Goal: Transaction & Acquisition: Purchase product/service

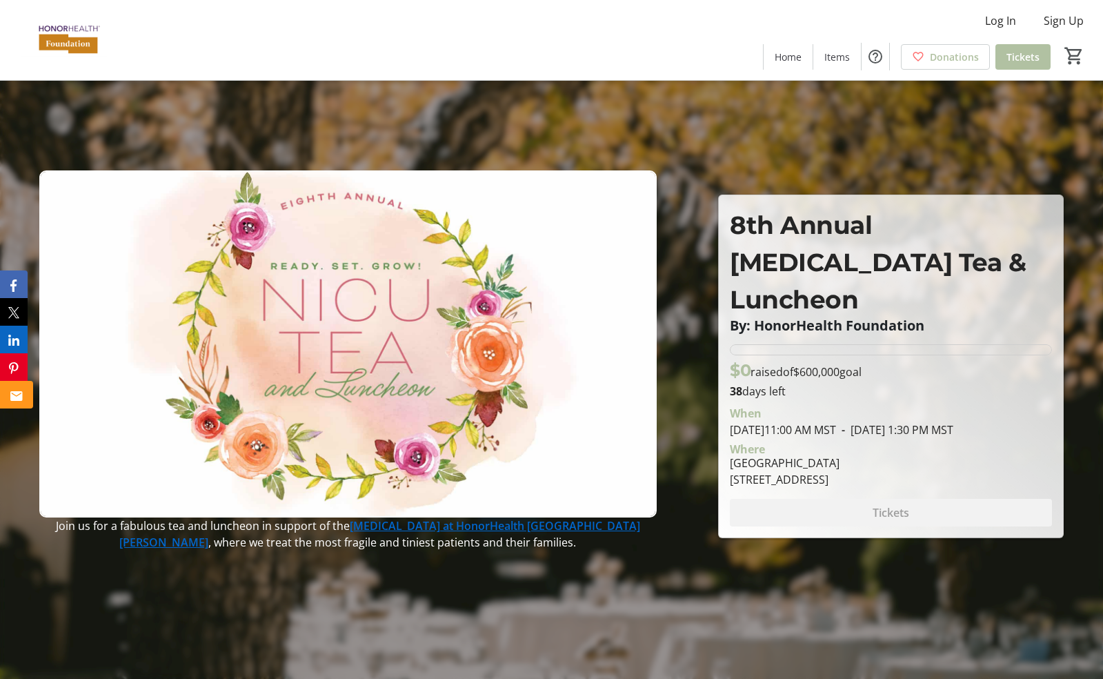
click at [14, 396] on icon "Email" at bounding box center [16, 396] width 12 height 10
click at [17, 365] on icon "Pinterest" at bounding box center [17, 368] width 10 height 12
click at [14, 337] on icon "LinkedIn" at bounding box center [16, 340] width 11 height 11
click at [17, 288] on icon "Facebook" at bounding box center [16, 285] width 6 height 12
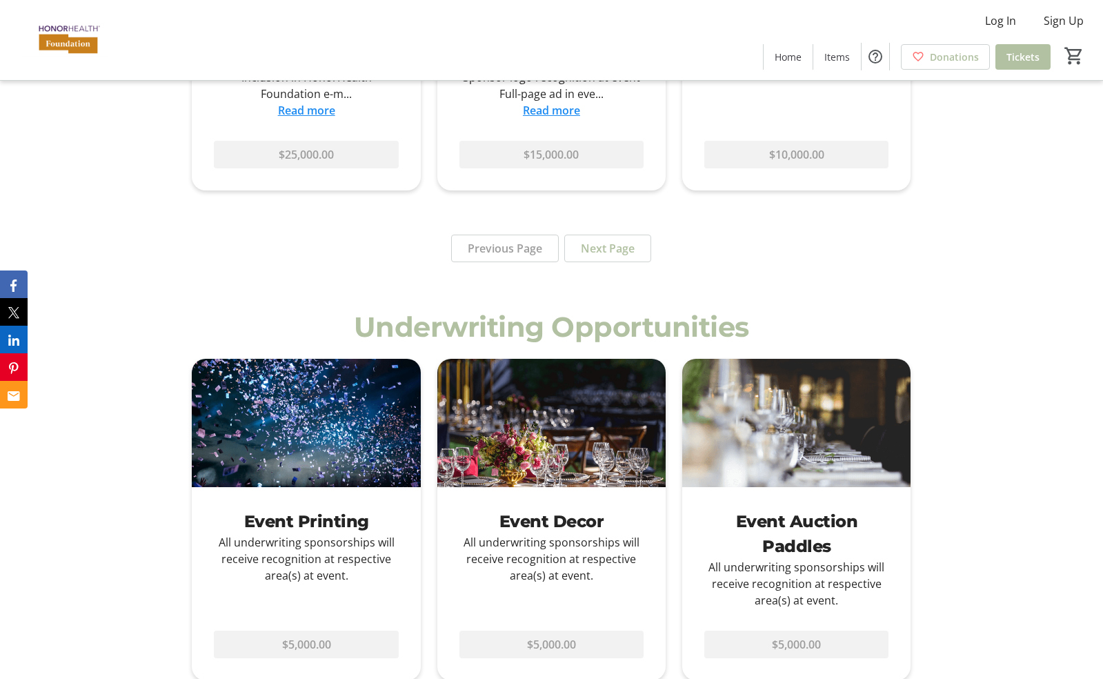
scroll to position [1449, 0]
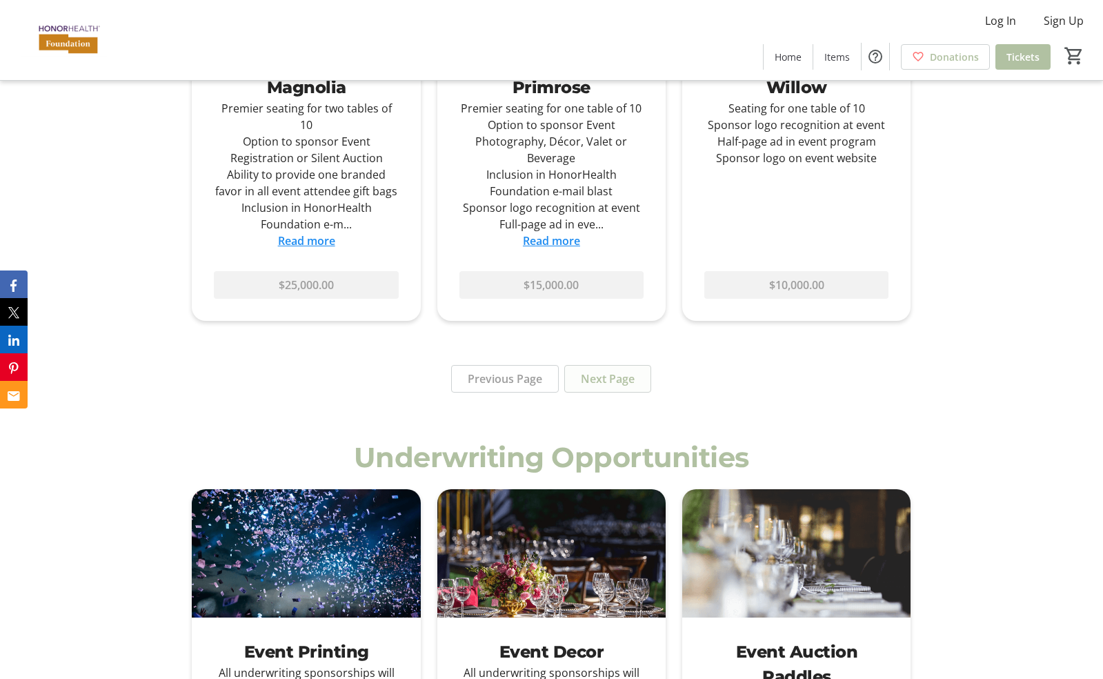
click at [618, 371] on span "Next Page" at bounding box center [608, 379] width 54 height 17
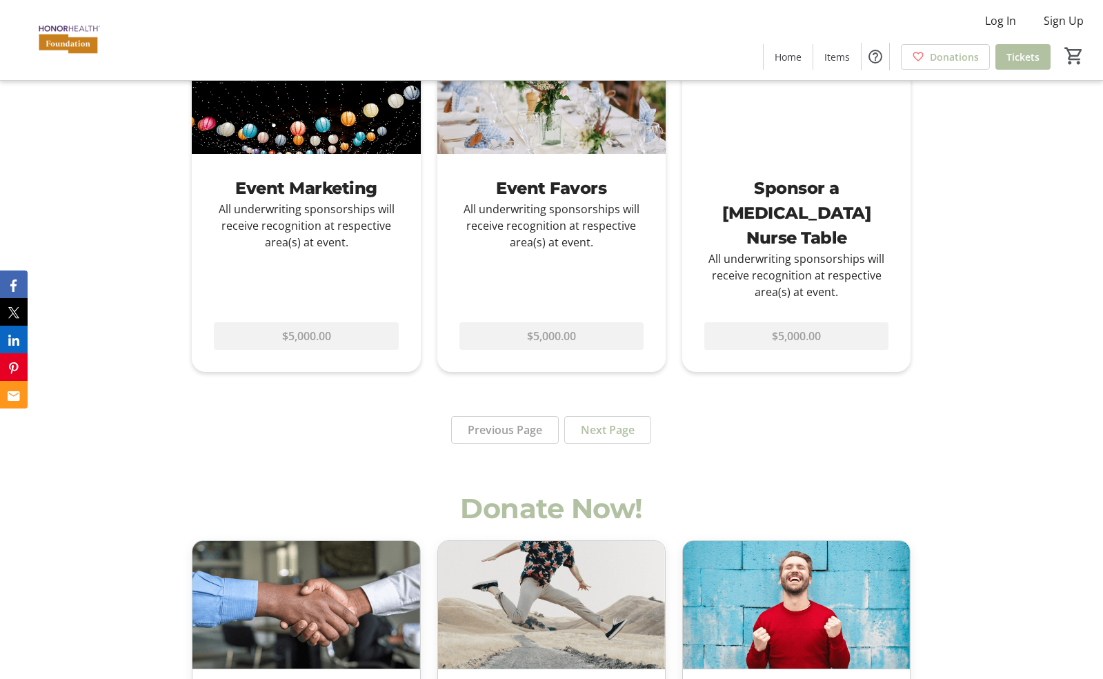
scroll to position [1794, 0]
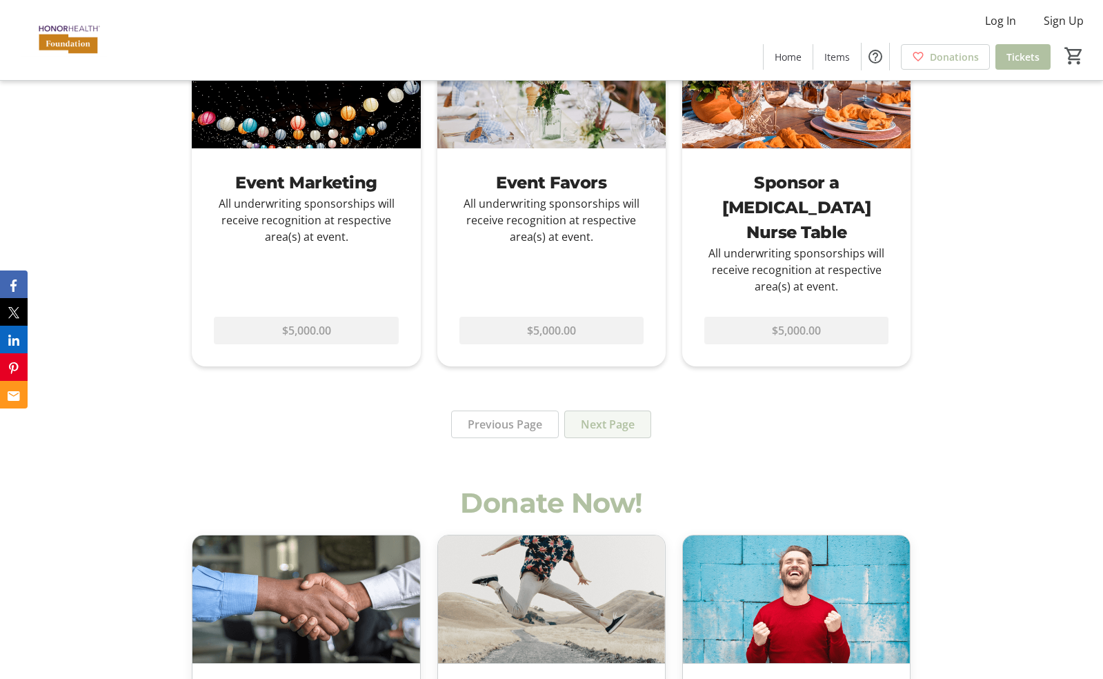
click at [600, 416] on span "Next Page" at bounding box center [608, 424] width 54 height 17
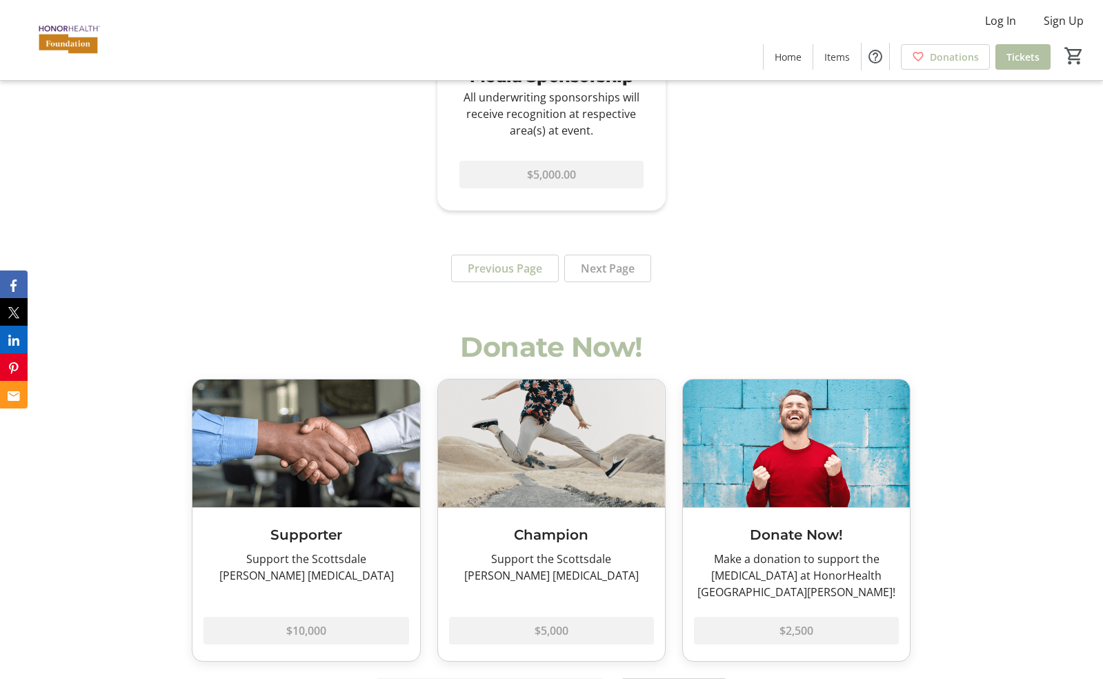
scroll to position [1380, 0]
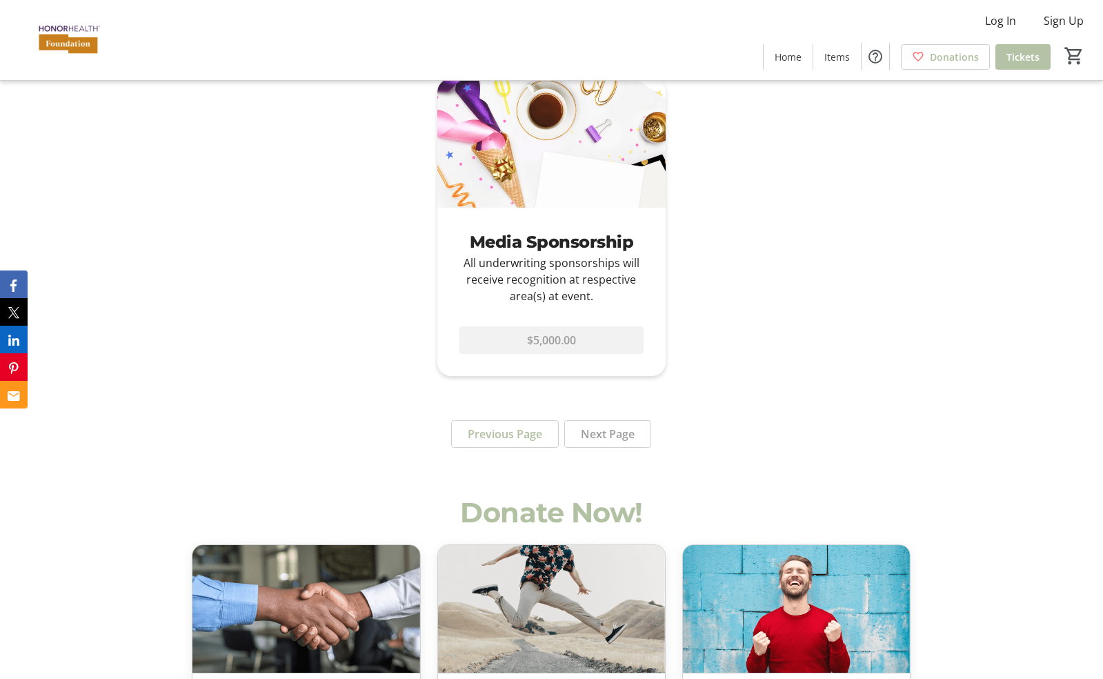
click at [1017, 57] on span "Tickets" at bounding box center [1023, 57] width 33 height 14
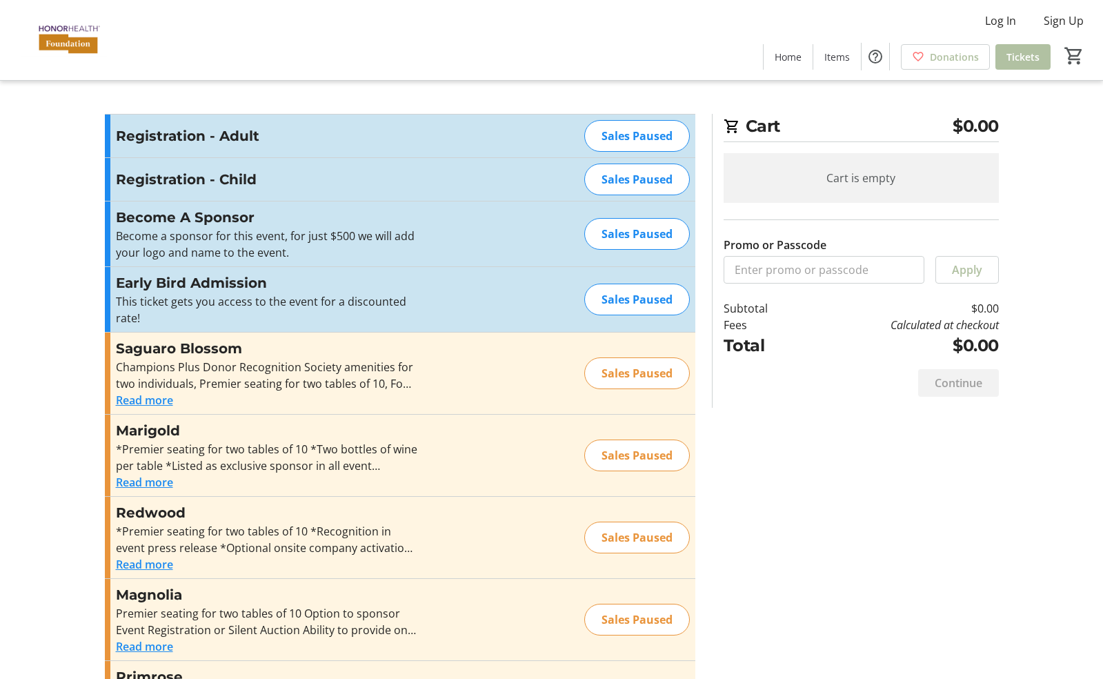
click at [122, 398] on button "Read more" at bounding box center [144, 400] width 57 height 17
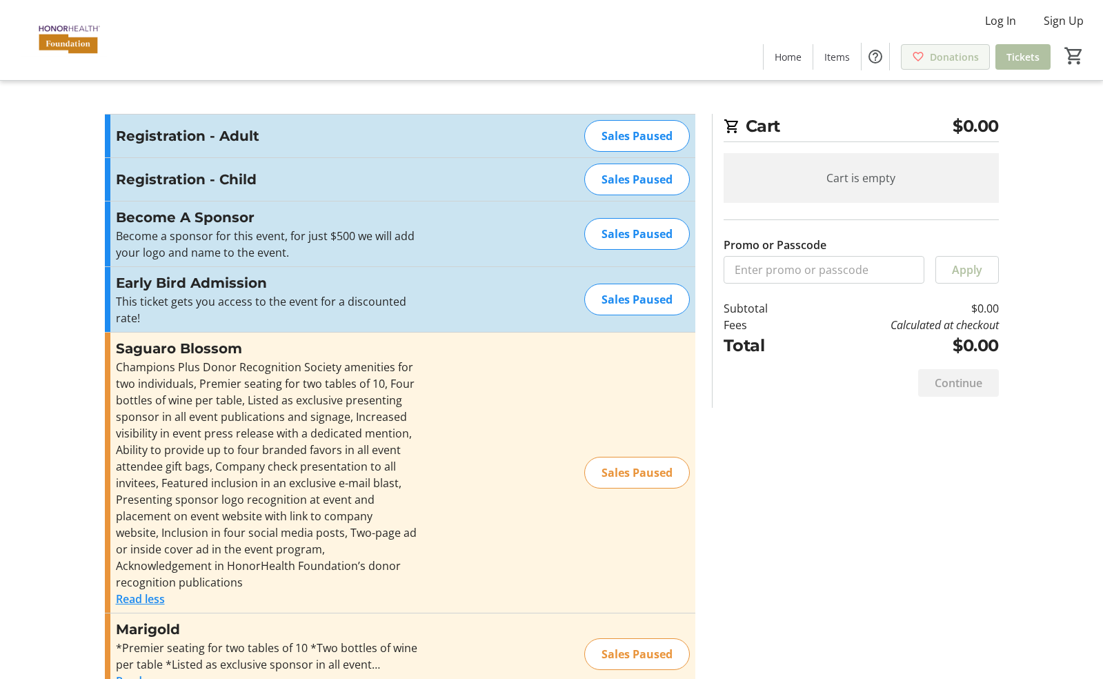
click at [938, 57] on span "Donations" at bounding box center [954, 57] width 49 height 14
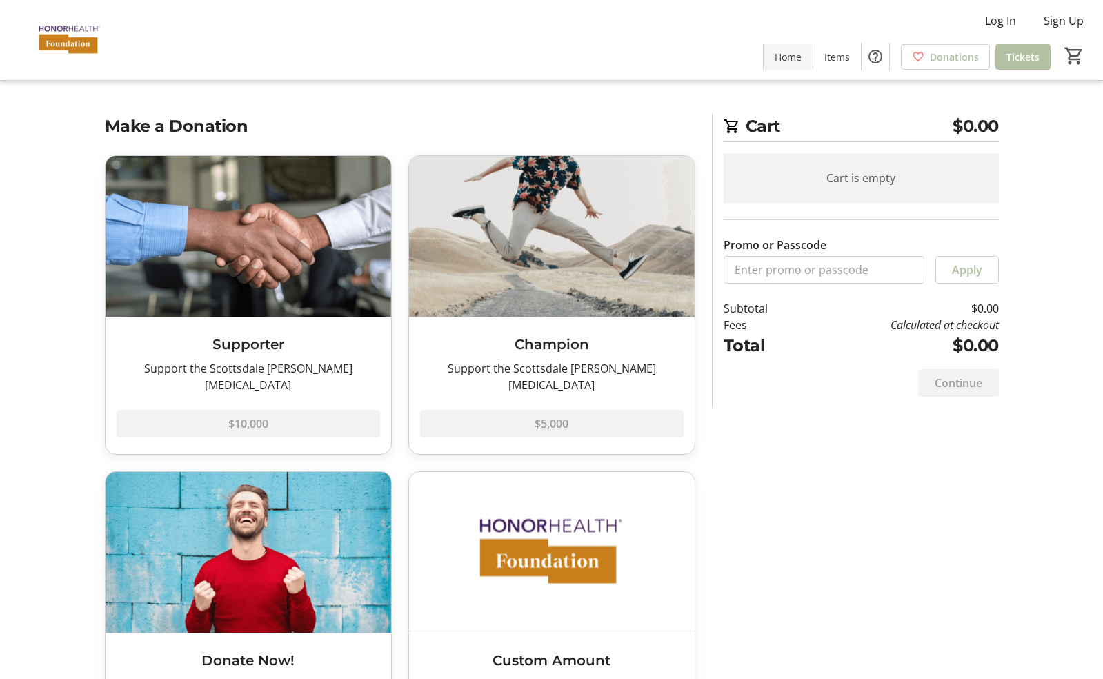
click at [794, 60] on span "Home" at bounding box center [788, 57] width 27 height 14
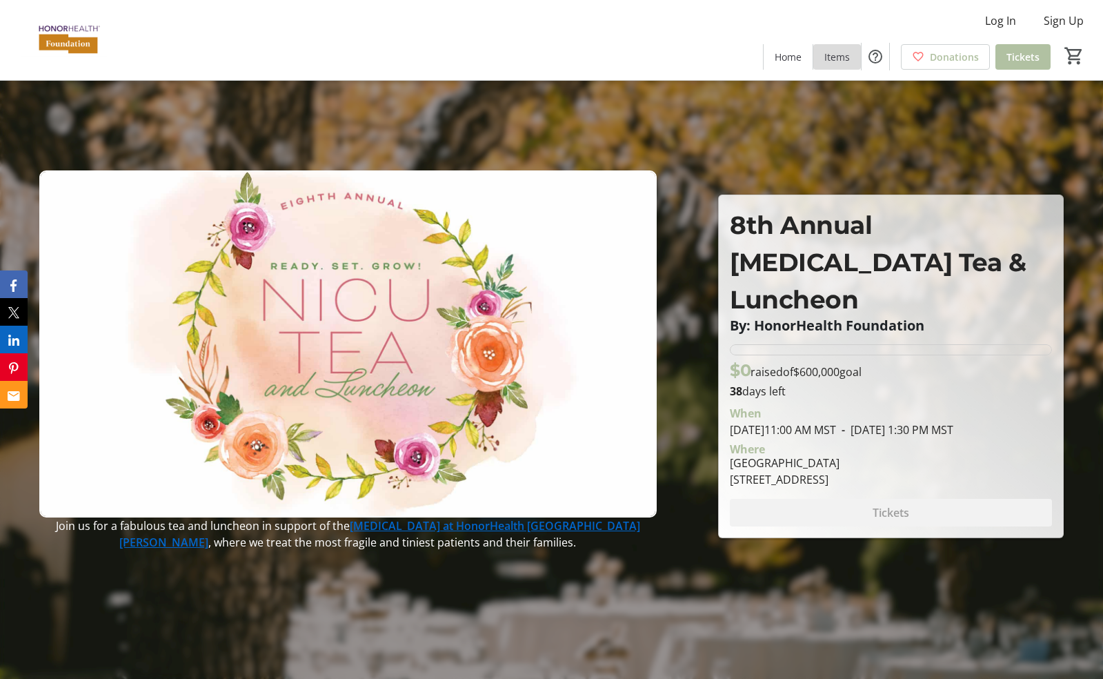
click at [845, 54] on span "Items" at bounding box center [838, 57] width 26 height 14
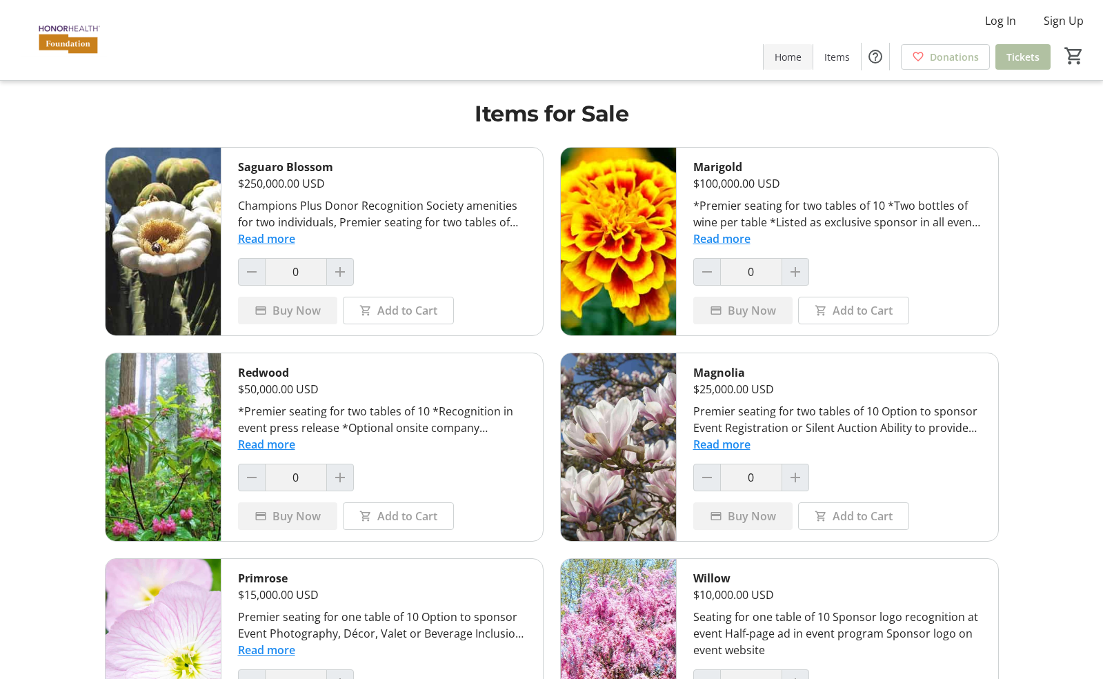
click at [784, 54] on span "Home" at bounding box center [788, 57] width 27 height 14
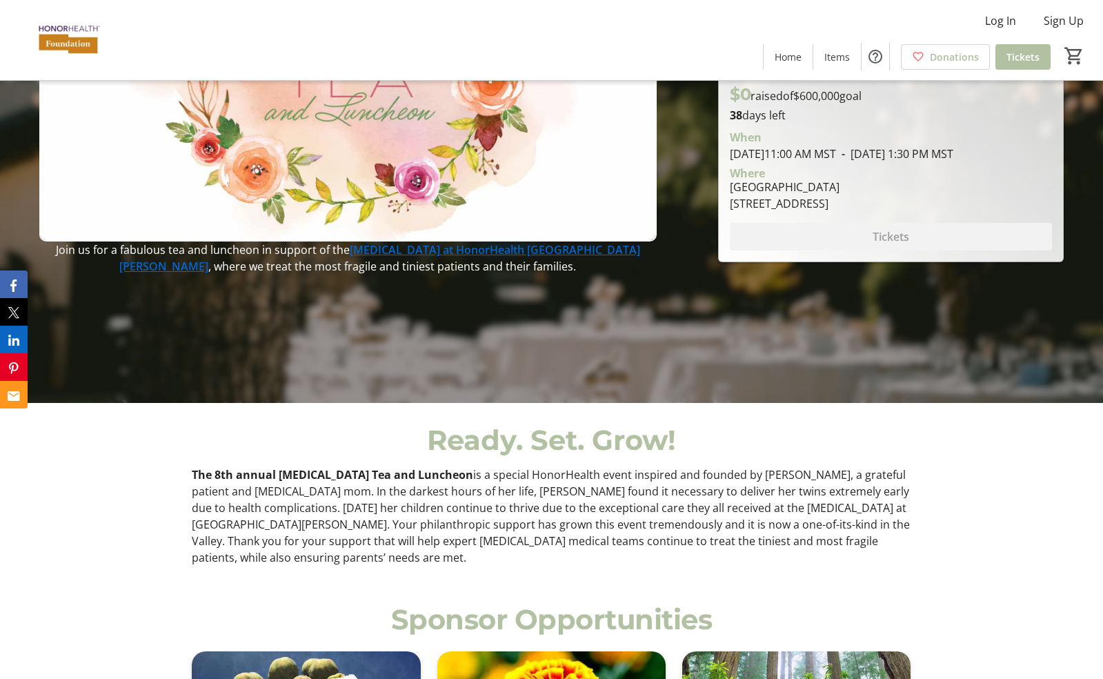
scroll to position [345, 0]
